Goal: Transaction & Acquisition: Purchase product/service

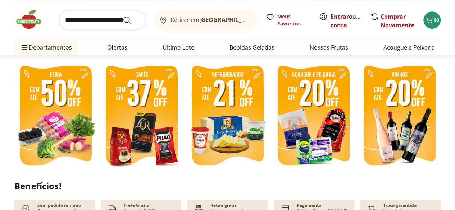
scroll to position [133, 0]
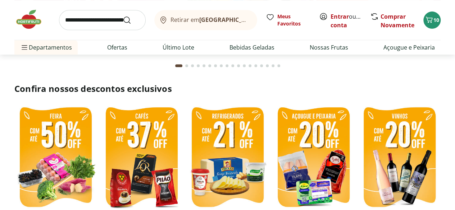
click at [321, 156] on img at bounding box center [313, 158] width 82 height 110
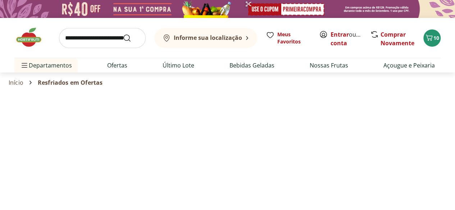
select select "**********"
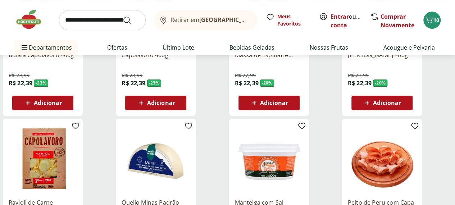
scroll to position [175, 0]
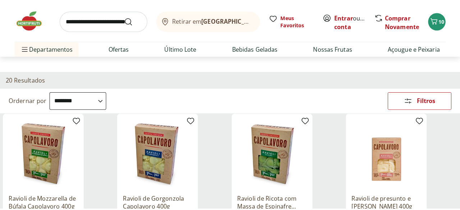
scroll to position [9, 0]
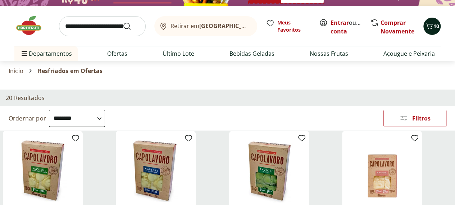
click at [430, 23] on div "10" at bounding box center [432, 26] width 6 height 12
